Goal: Task Accomplishment & Management: Complete application form

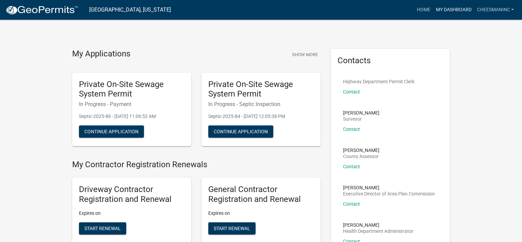
click at [454, 11] on link "My Dashboard" at bounding box center [452, 9] width 41 height 13
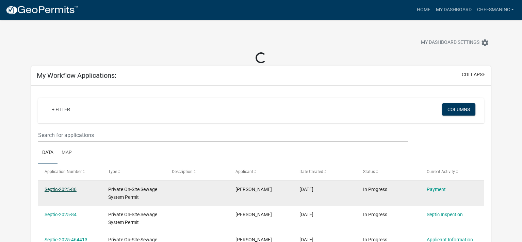
click at [64, 187] on link "Septic-2025-86" at bounding box center [61, 189] width 32 height 5
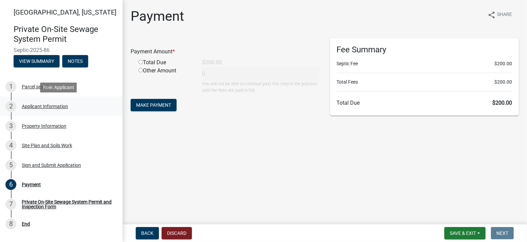
click at [39, 106] on div "Applicant Information" at bounding box center [45, 106] width 46 height 5
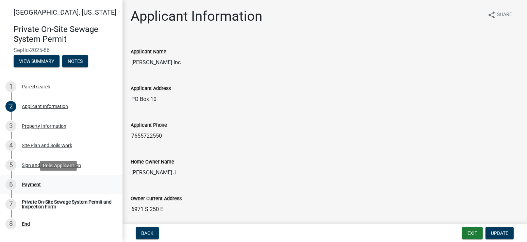
click at [33, 185] on div "Payment" at bounding box center [31, 184] width 19 height 5
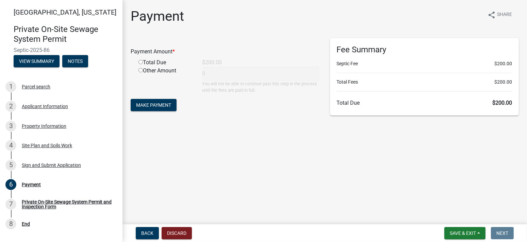
click at [140, 61] on input "radio" at bounding box center [140, 62] width 4 height 4
radio input "true"
type input "200"
click at [154, 102] on button "Make Payment" at bounding box center [154, 105] width 46 height 12
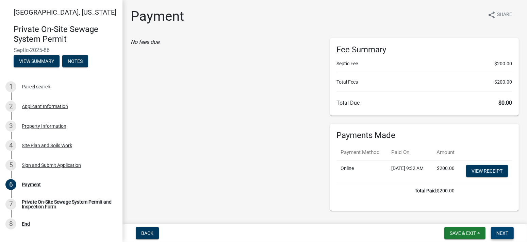
click at [501, 235] on span "Next" at bounding box center [502, 233] width 12 height 5
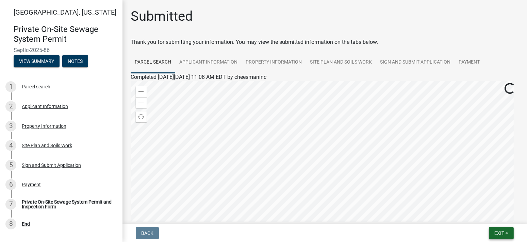
click at [508, 232] on button "Exit" at bounding box center [501, 233] width 25 height 12
click at [490, 214] on button "Save & Exit" at bounding box center [486, 215] width 54 height 16
